Goal: Task Accomplishment & Management: Manage account settings

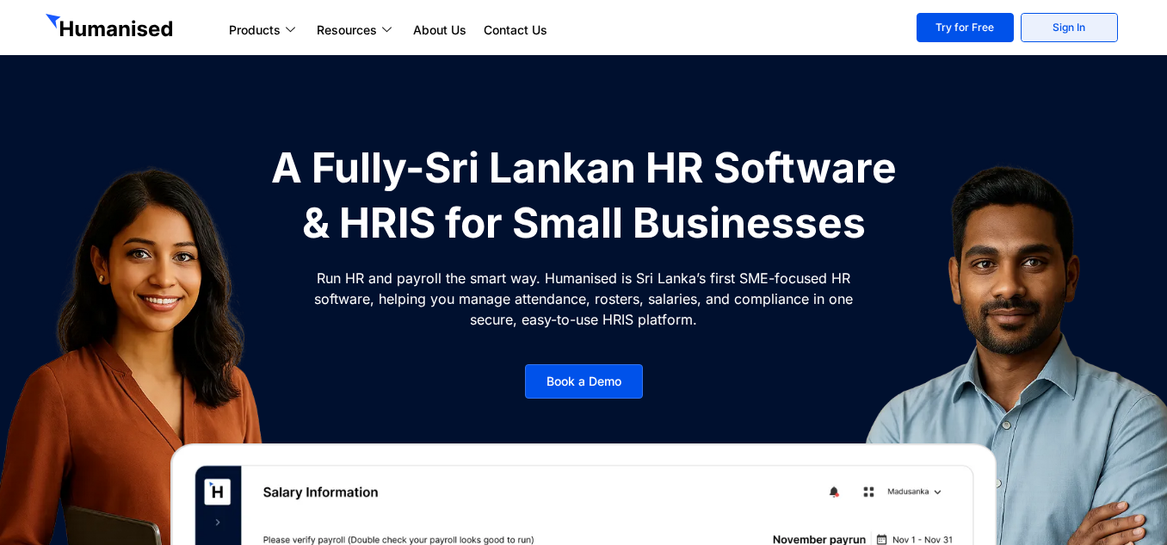
click at [1053, 25] on link "Sign In" at bounding box center [1069, 27] width 97 height 29
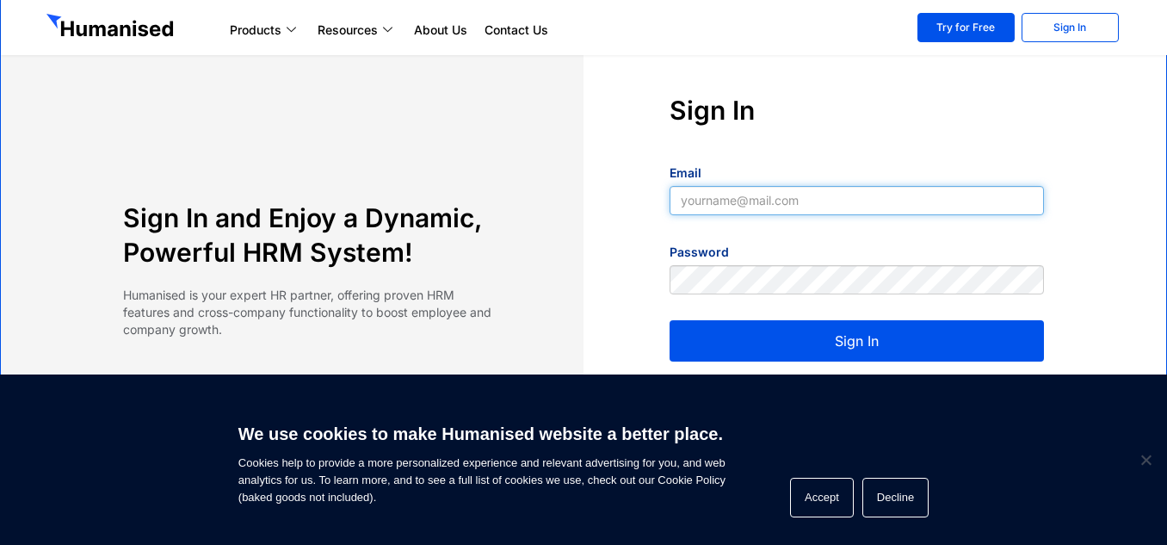
click at [739, 196] on input "Email" at bounding box center [857, 200] width 374 height 29
type input "rifraz@teamcollaboro.com"
click at [790, 339] on button "Sign In" at bounding box center [857, 340] width 374 height 41
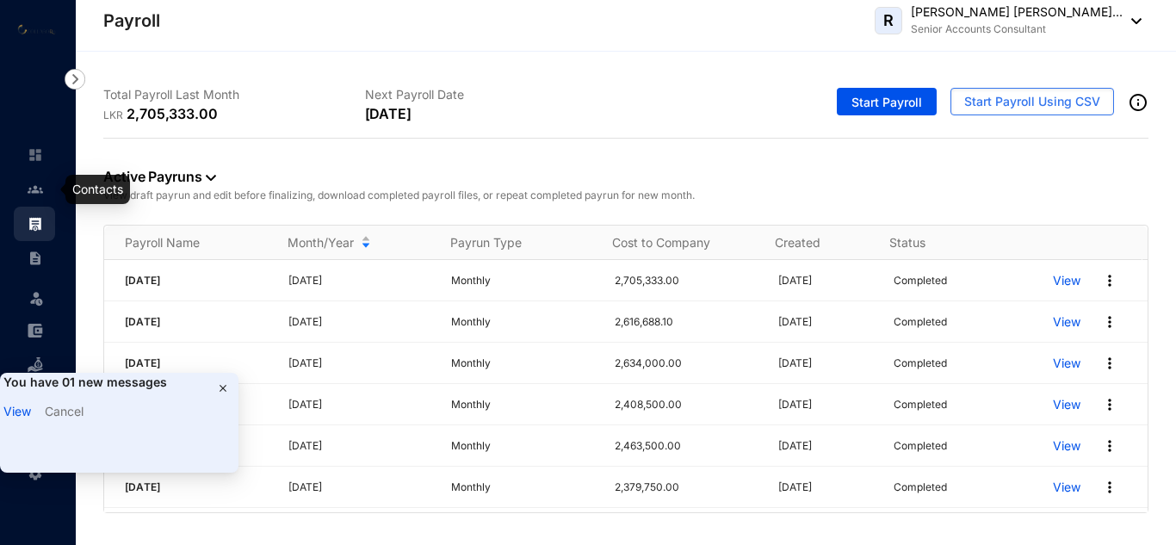
click at [39, 188] on img at bounding box center [35, 189] width 15 height 15
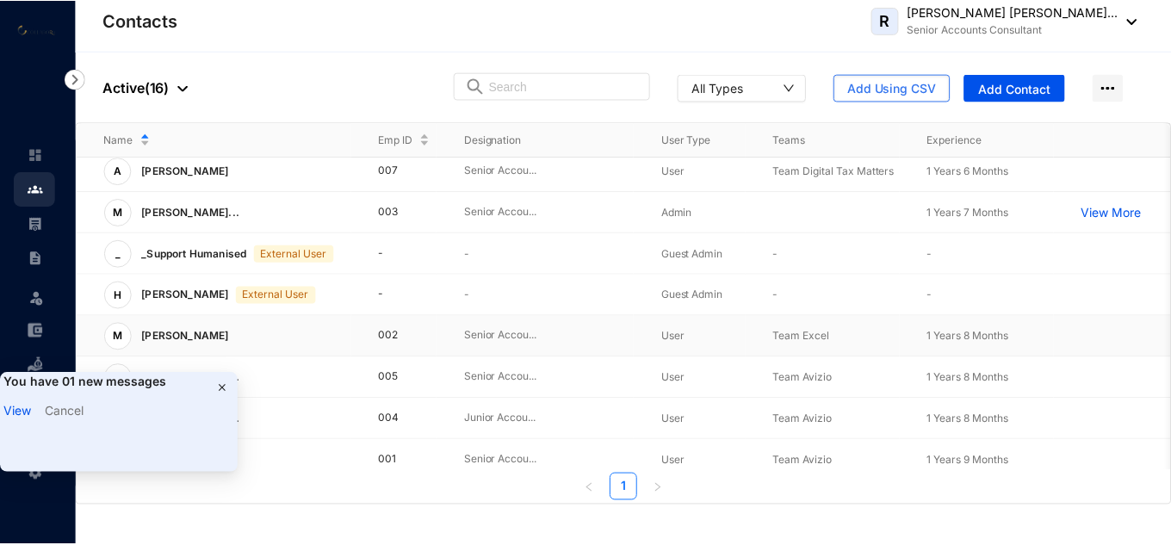
scroll to position [362, 0]
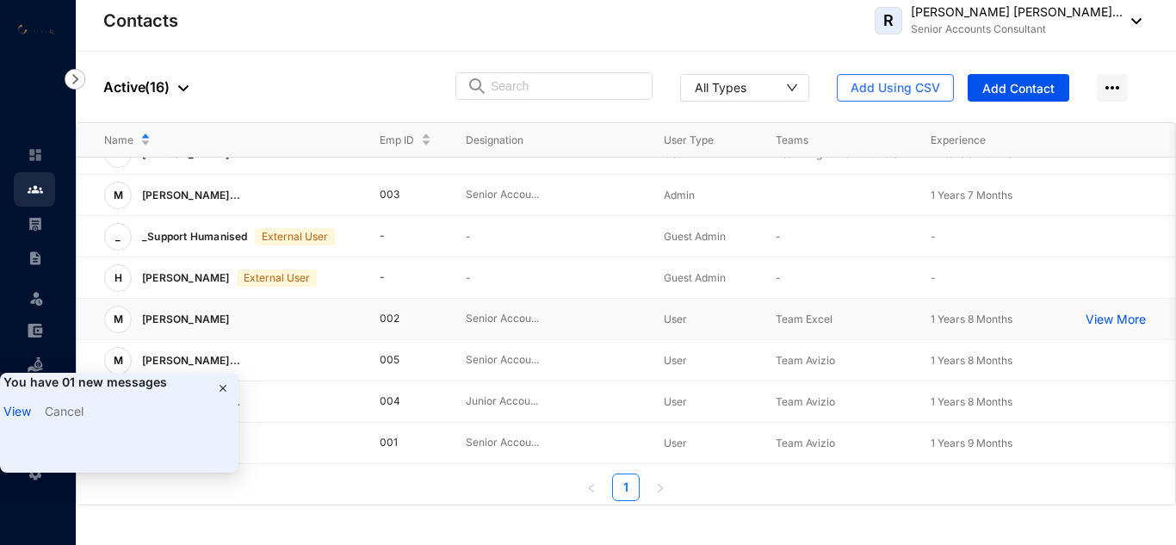
click at [237, 306] on p "[PERSON_NAME]" at bounding box center [184, 320] width 105 height 28
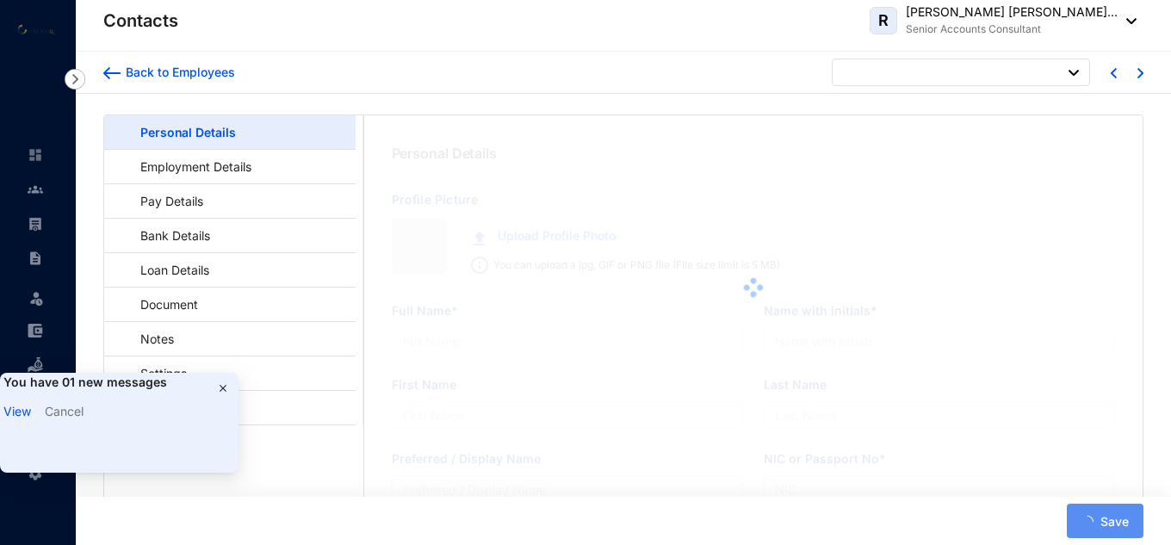
type input "Mohamed Fahumy Mohamed Firzan"
type input "M F M Firzan"
type input "Firzan"
type input "931904019V"
type input "Sri Lankan"
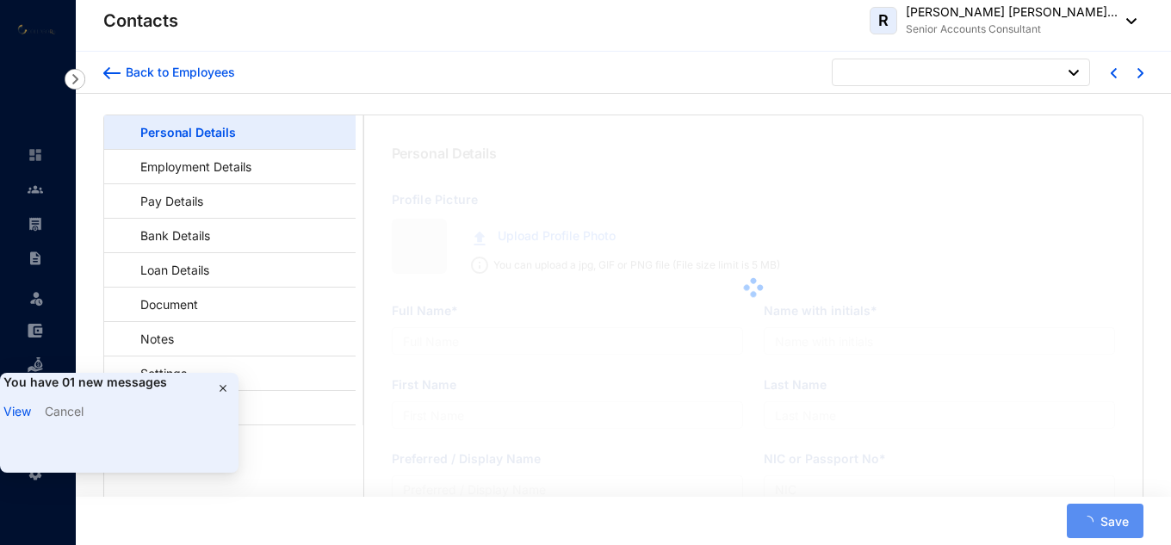
type input "0777782339"
type input "57/3, W A Silva Mawatha Colombo 06."
type input "Mohamed Fahumy"
type input "Father"
type input "0777382558"
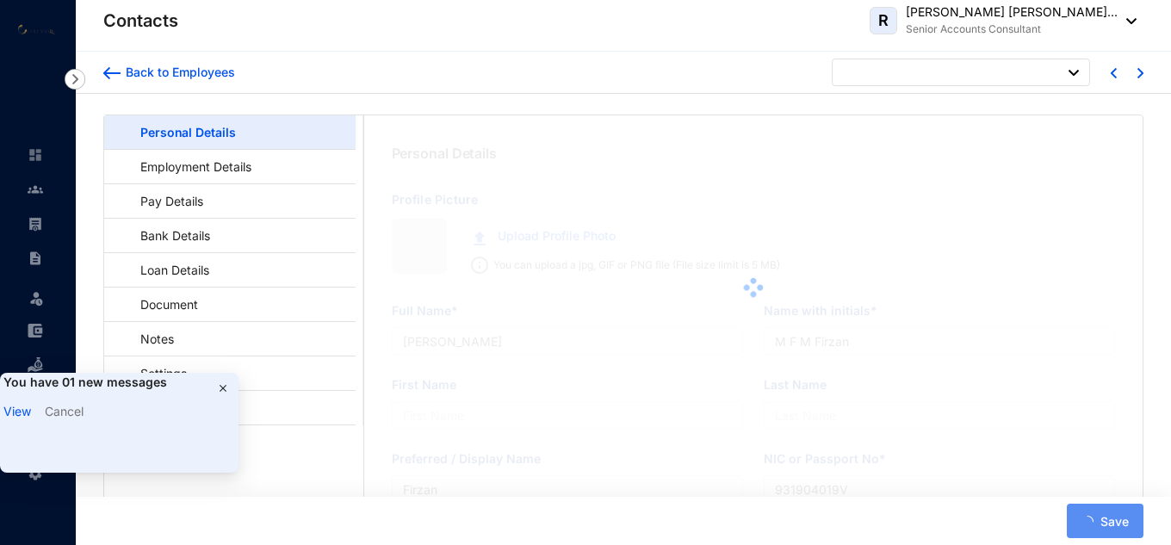
type input "1993-07-08"
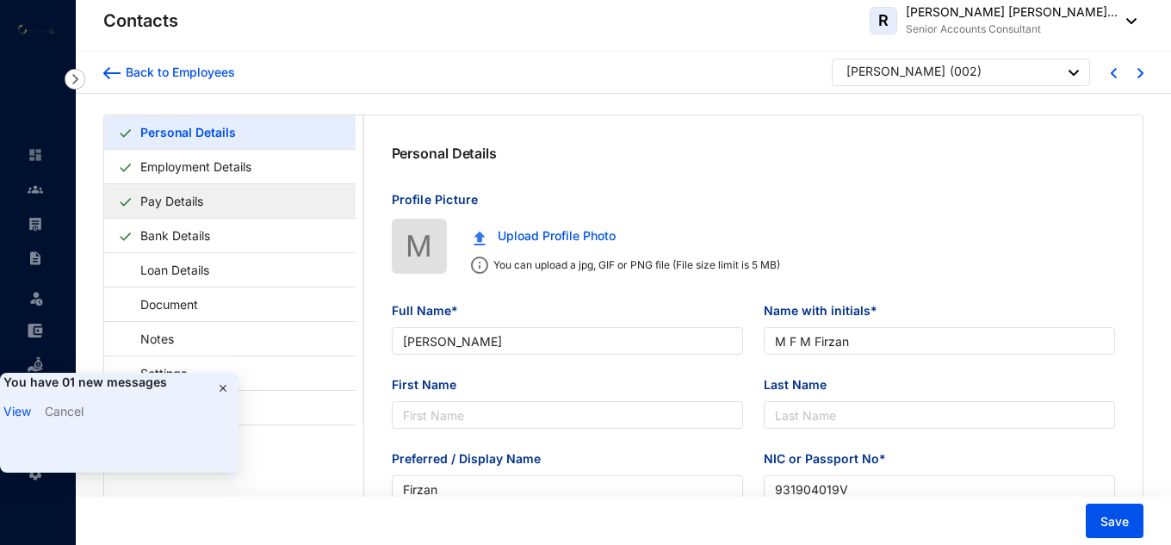
click at [181, 207] on link "Pay Details" at bounding box center [171, 200] width 77 height 35
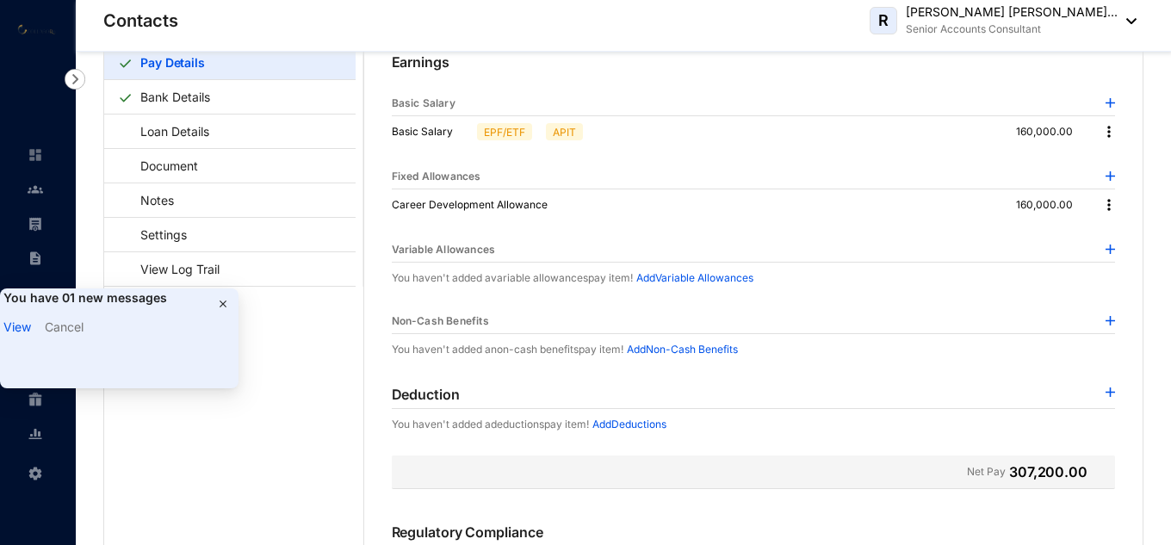
scroll to position [343, 0]
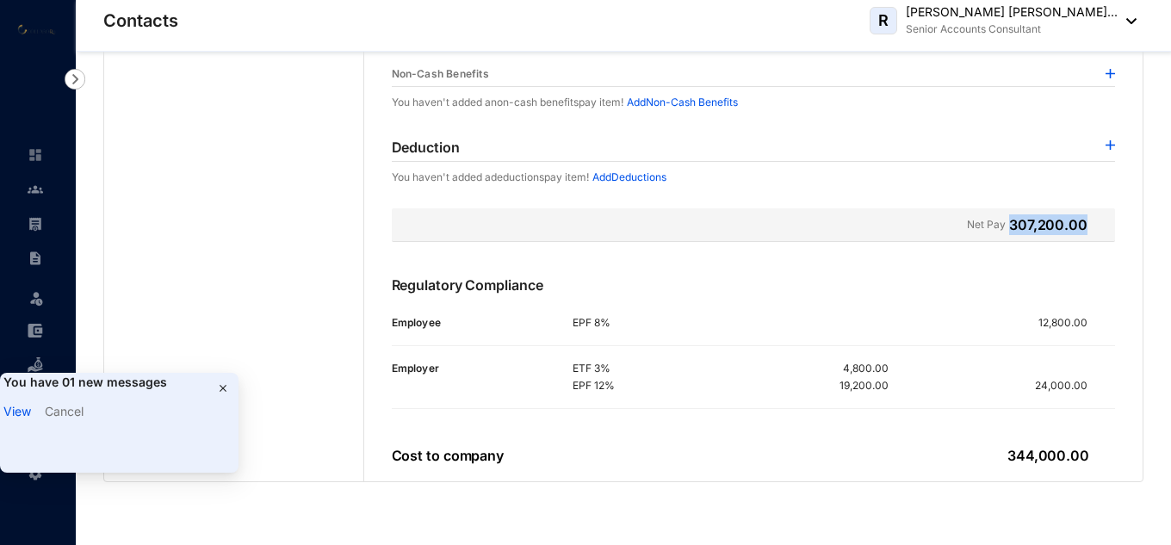
drag, startPoint x: 1010, startPoint y: 226, endPoint x: 1082, endPoint y: 221, distance: 72.4
click at [1082, 221] on div "Net Pay 307,200.00" at bounding box center [1041, 224] width 148 height 21
drag, startPoint x: 1034, startPoint y: 314, endPoint x: 1086, endPoint y: 319, distance: 52.7
click at [1086, 319] on p "12,800.00" at bounding box center [1076, 322] width 77 height 17
drag, startPoint x: 1010, startPoint y: 222, endPoint x: 1092, endPoint y: 226, distance: 81.9
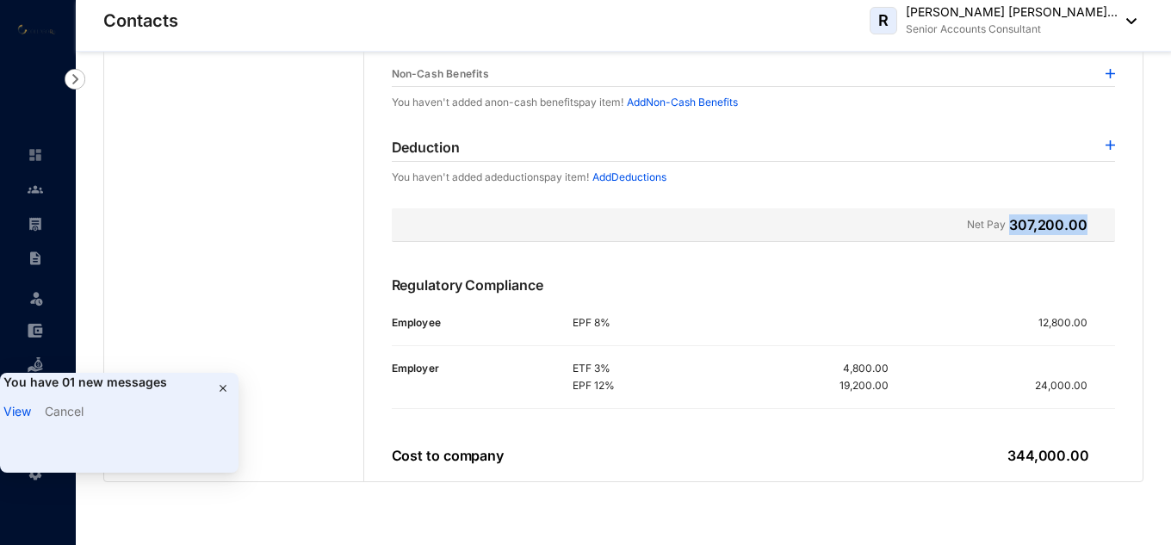
click at [1092, 226] on div "Net Pay 307,200.00" at bounding box center [1041, 224] width 148 height 21
copy p "307,200.00"
